Goal: Information Seeking & Learning: Understand process/instructions

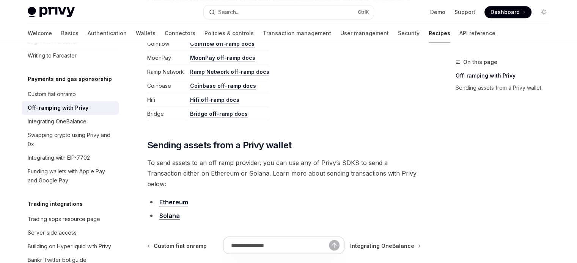
scroll to position [417, 0]
click at [169, 212] on link "Solana" at bounding box center [169, 216] width 20 height 8
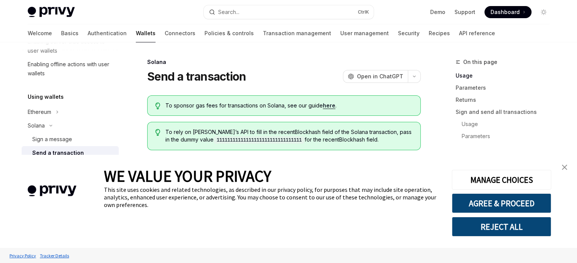
click at [563, 167] on img "close banner" at bounding box center [563, 167] width 5 height 5
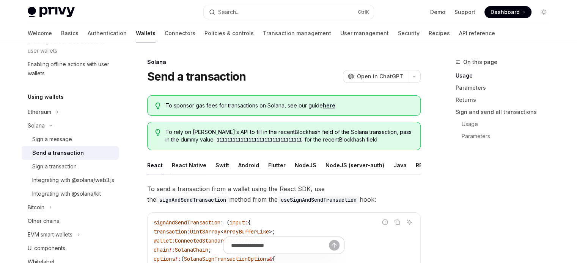
click at [189, 166] on div "React Native" at bounding box center [189, 166] width 34 height 18
type textarea "*"
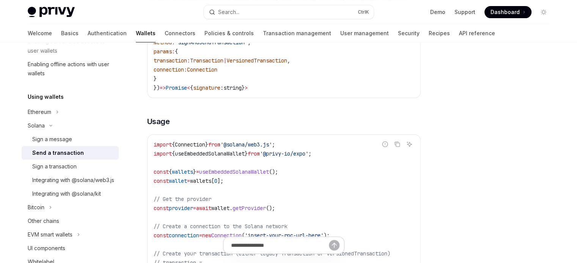
scroll to position [227, 0]
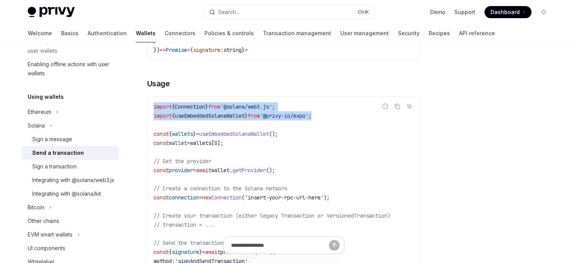
drag, startPoint x: 335, startPoint y: 122, endPoint x: 154, endPoint y: 111, distance: 181.9
click at [154, 111] on code "import { Connection } from '@solana/web3.js' ; import { useEmbeddedSolanaWallet…" at bounding box center [284, 215] width 260 height 227
click at [337, 124] on code "import { Connection } from '@solana/web3.js' ; import { useEmbeddedSolanaWallet…" at bounding box center [284, 215] width 260 height 227
drag, startPoint x: 337, startPoint y: 118, endPoint x: 145, endPoint y: 116, distance: 191.4
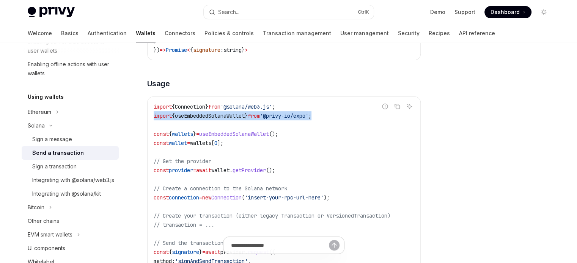
copy span "import { useEmbeddedSolanaWallet } from '@privy-io/expo' ;"
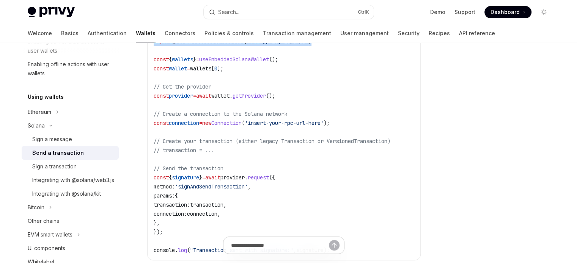
scroll to position [303, 0]
click at [262, 116] on span "// Create a connection to the Solana network" at bounding box center [220, 113] width 133 height 7
click at [161, 62] on span "const" at bounding box center [161, 58] width 15 height 7
click at [378, 116] on code "import { Connection } from '@solana/web3.js' ; import { useEmbeddedSolanaWallet…" at bounding box center [284, 140] width 260 height 227
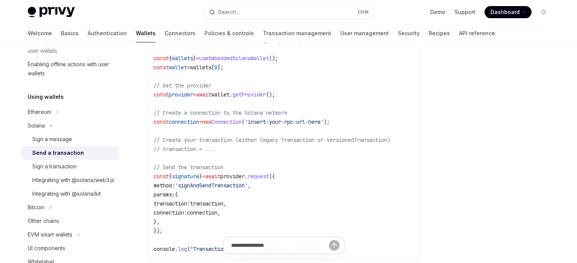
click at [160, 98] on span "const" at bounding box center [161, 94] width 15 height 7
drag, startPoint x: 160, startPoint y: 99, endPoint x: 296, endPoint y: 99, distance: 136.5
click at [296, 99] on code "import { Connection } from '@solana/web3.js' ; import { useEmbeddedSolanaWallet…" at bounding box center [284, 140] width 260 height 227
copy code "const provider = await wallet . getProvider ();"
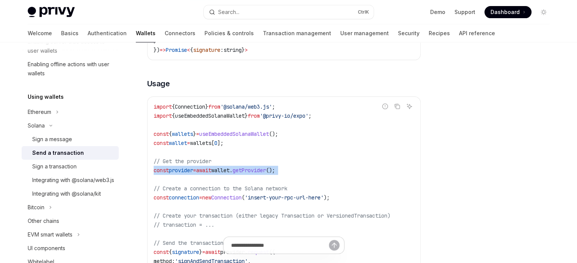
scroll to position [265, 0]
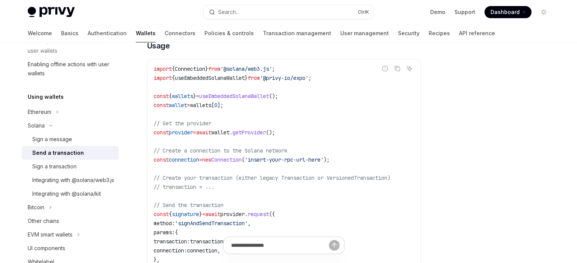
click at [211, 109] on span "wallets" at bounding box center [200, 105] width 21 height 7
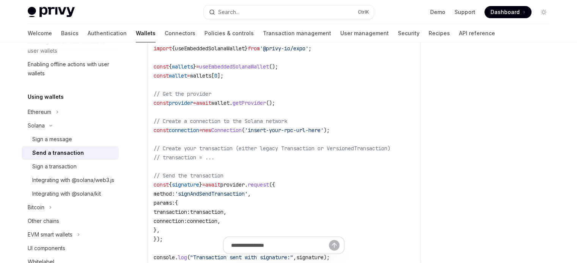
scroll to position [303, 0]
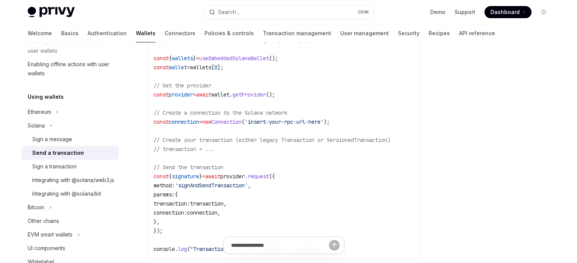
click at [165, 125] on span "const" at bounding box center [161, 122] width 15 height 7
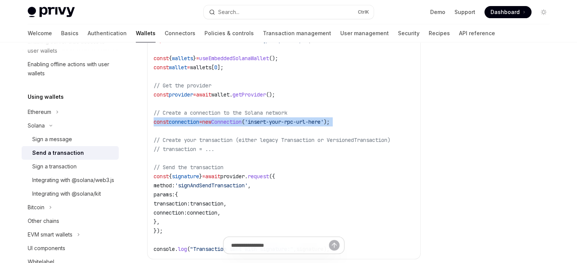
drag, startPoint x: 165, startPoint y: 127, endPoint x: 355, endPoint y: 124, distance: 190.3
click at [355, 124] on code "import { Connection } from '@solana/web3.js' ; import { useEmbeddedSolanaWallet…" at bounding box center [284, 140] width 260 height 227
copy code "const connection = new Connection ( 'insert-your-rpc-url-here' );"
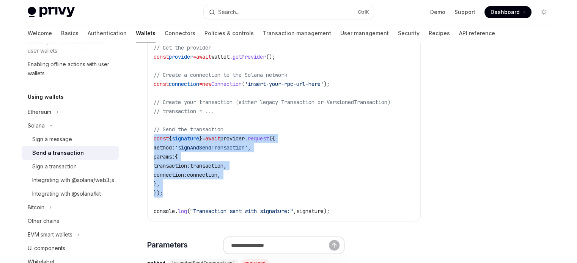
drag, startPoint x: 166, startPoint y: 196, endPoint x: 154, endPoint y: 140, distance: 56.6
click at [154, 140] on code "import { Connection } from '@solana/web3.js' ; import { useEmbeddedSolanaWallet…" at bounding box center [284, 102] width 260 height 227
copy code "const { signature } = await provider . request ({ method: 'signAndSendTransacti…"
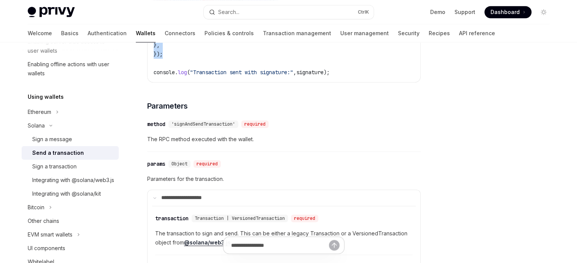
scroll to position [417, 0]
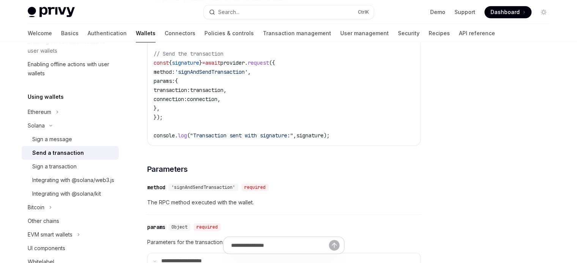
click at [296, 190] on div "​ method 'signAndSendTransaction' required" at bounding box center [280, 187] width 266 height 9
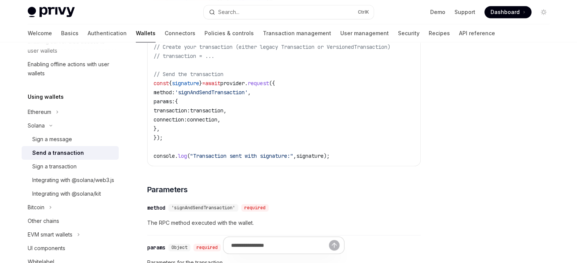
scroll to position [265, 0]
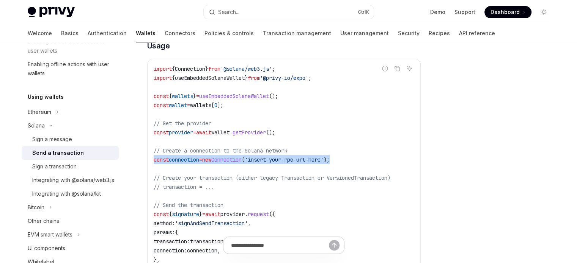
drag, startPoint x: 357, startPoint y: 160, endPoint x: 149, endPoint y: 165, distance: 207.4
click at [149, 165] on div "import { Connection } from '@solana/web3.js' ; import { useEmbeddedSolanaWallet…" at bounding box center [283, 178] width 273 height 238
copy span "const connection = new Connection ( 'insert-your-rpc-url-here' );"
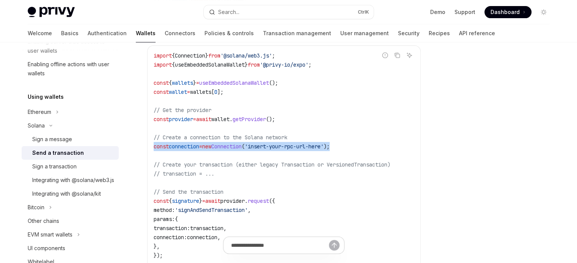
scroll to position [341, 0]
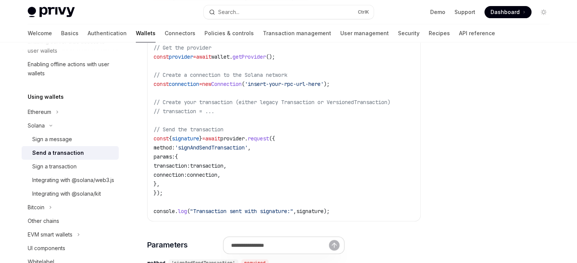
click at [207, 159] on code "import { Connection } from '@solana/web3.js' ; import { useEmbeddedSolanaWallet…" at bounding box center [284, 102] width 260 height 227
click at [357, 106] on span "// Create your transaction (either legacy Transaction or VersionedTransaction)" at bounding box center [272, 102] width 237 height 7
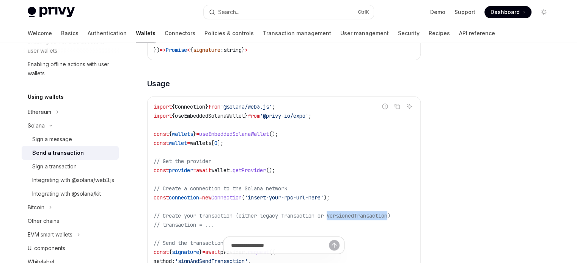
scroll to position [303, 0]
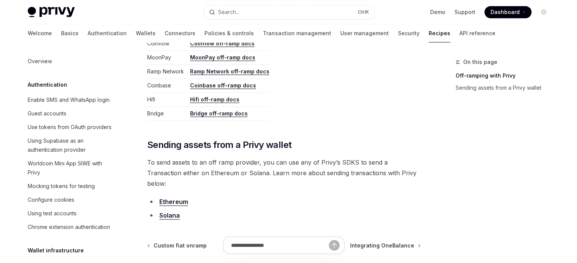
scroll to position [649, 0]
